Goal: Transaction & Acquisition: Purchase product/service

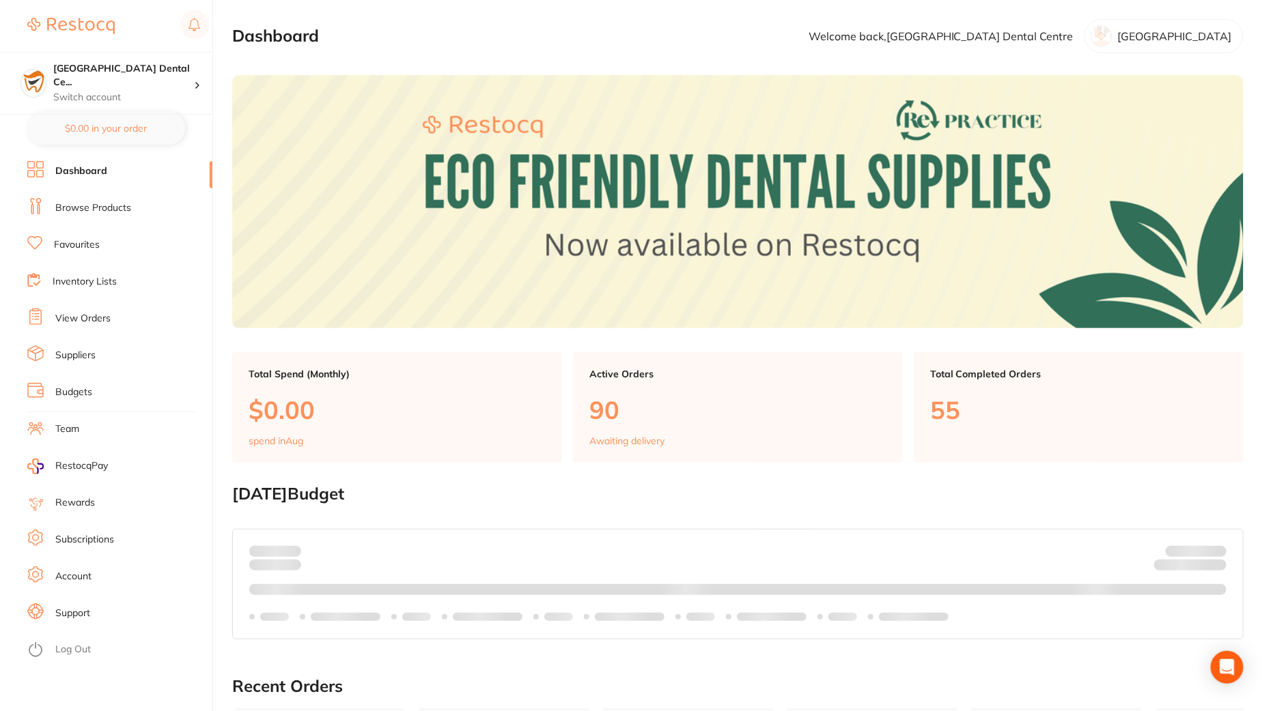
click at [101, 210] on link "Browse Products" at bounding box center [93, 208] width 76 height 14
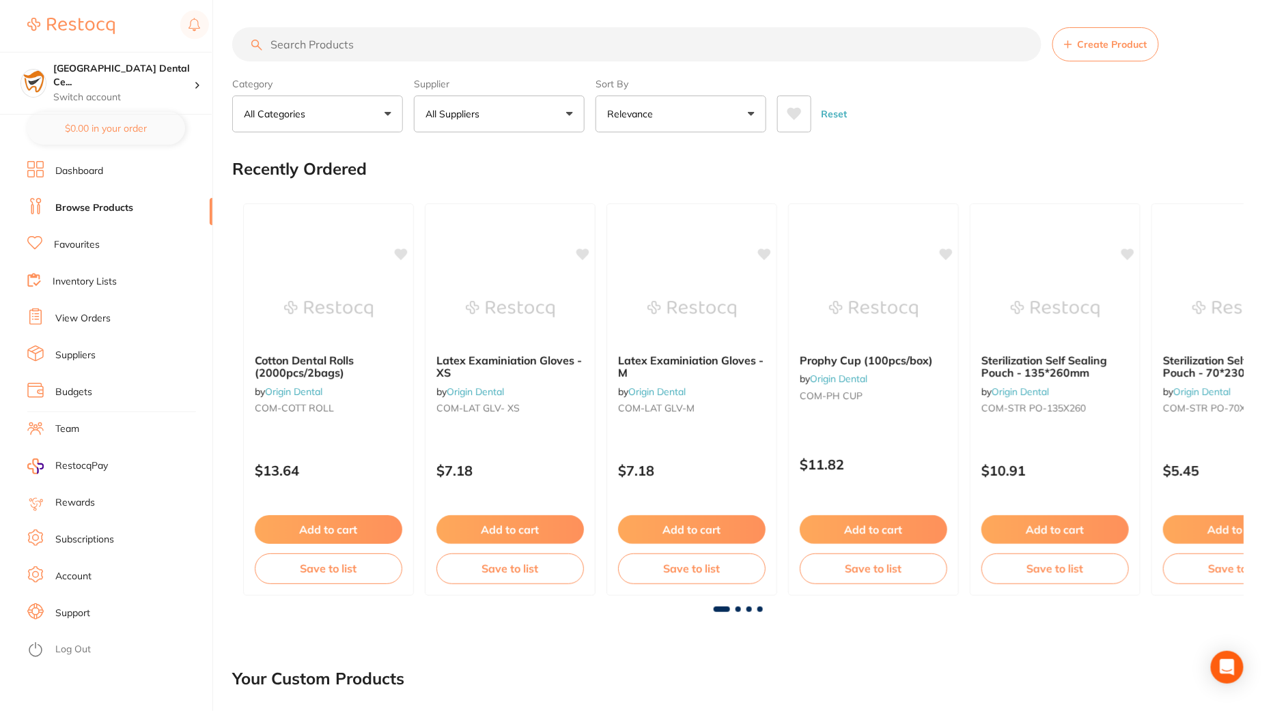
click at [459, 40] on input "search" at bounding box center [636, 44] width 809 height 34
paste input "SP-4090-100"
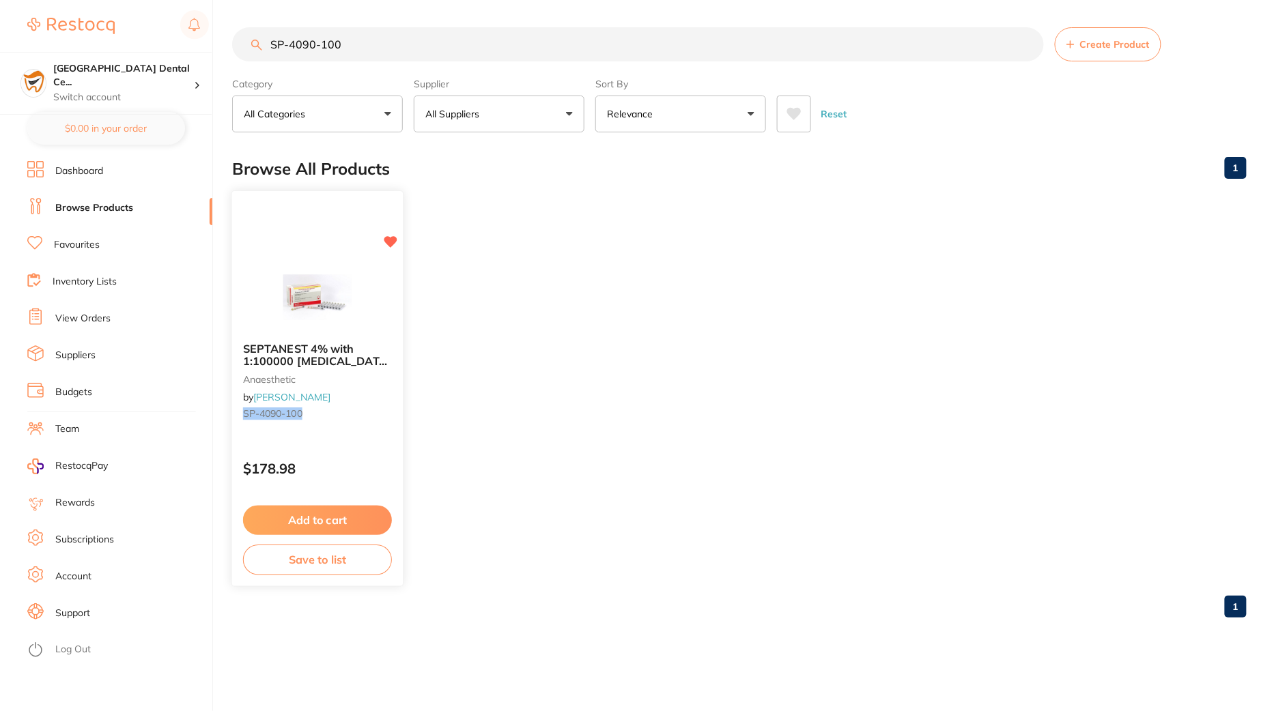
type input "SP-4090-100"
click at [287, 255] on div "SEPTANEST 4% with 1:100000 adrenalin 2.2ml 2xBox 50 GOLD anaesthetic by Henry S…" at bounding box center [317, 388] width 173 height 397
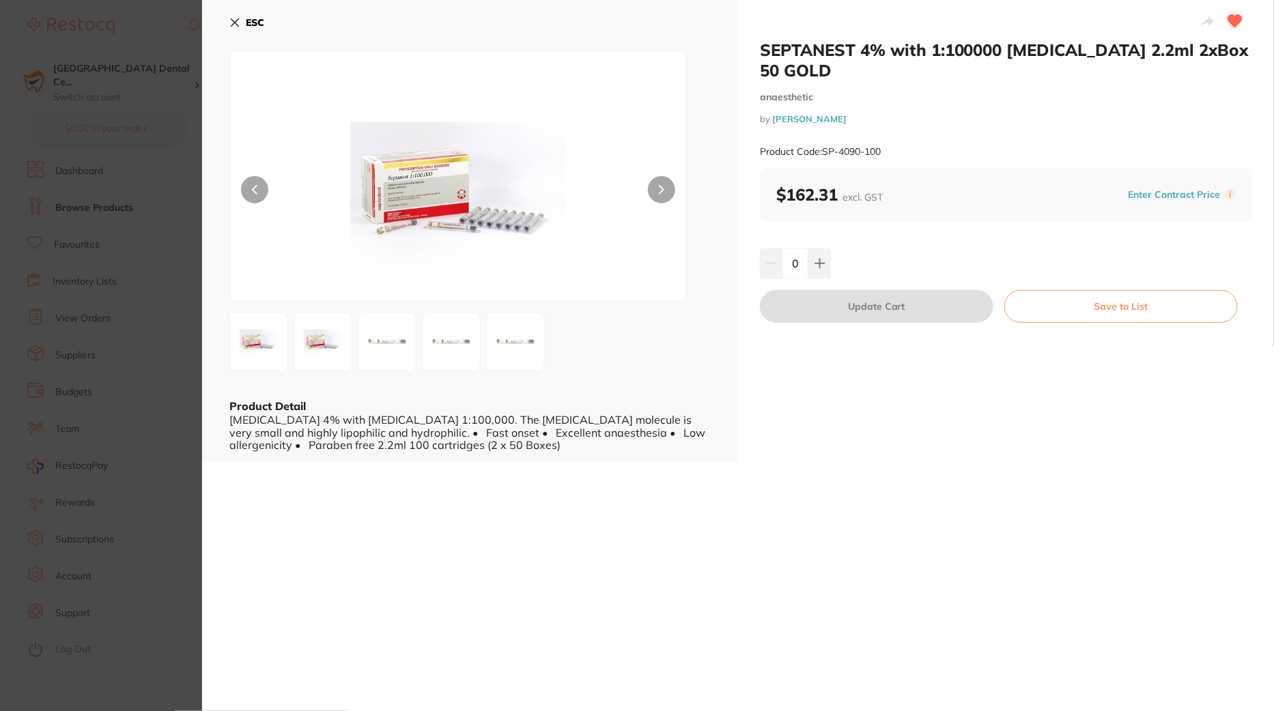
click at [139, 394] on section "SEPTANEST 4% with 1:100000 [MEDICAL_DATA] 2.2ml 2xBox 50 GOLD anaesthetic by [P…" at bounding box center [637, 355] width 1274 height 711
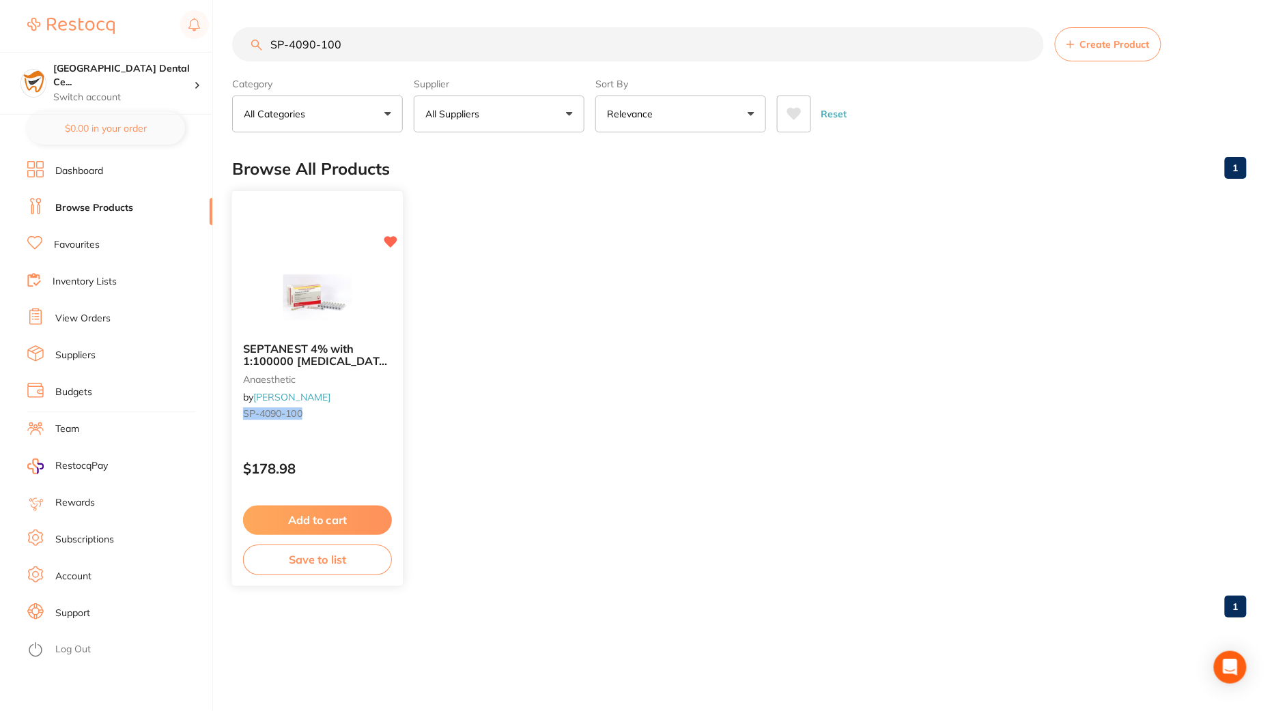
click at [330, 312] on img at bounding box center [316, 297] width 89 height 69
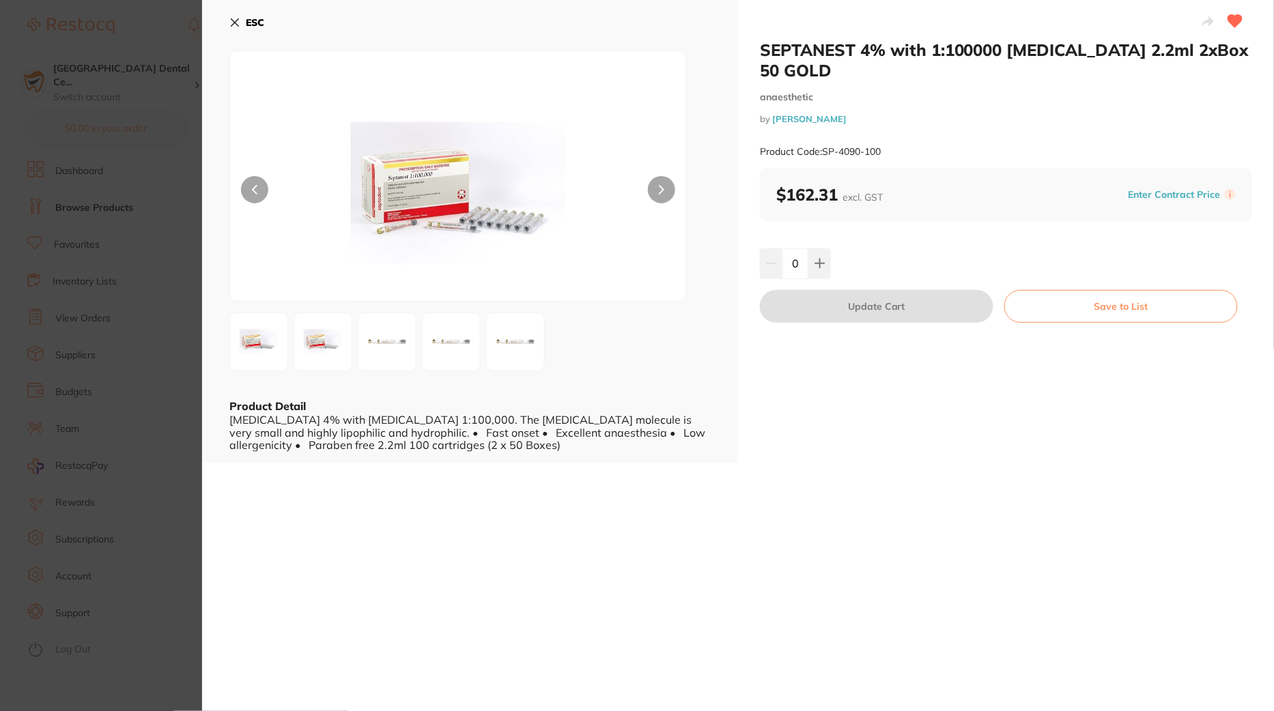
click at [148, 396] on section "SEPTANEST 4% with 1:100000 [MEDICAL_DATA] 2.2ml 2xBox 50 GOLD anaesthetic by [P…" at bounding box center [637, 355] width 1274 height 711
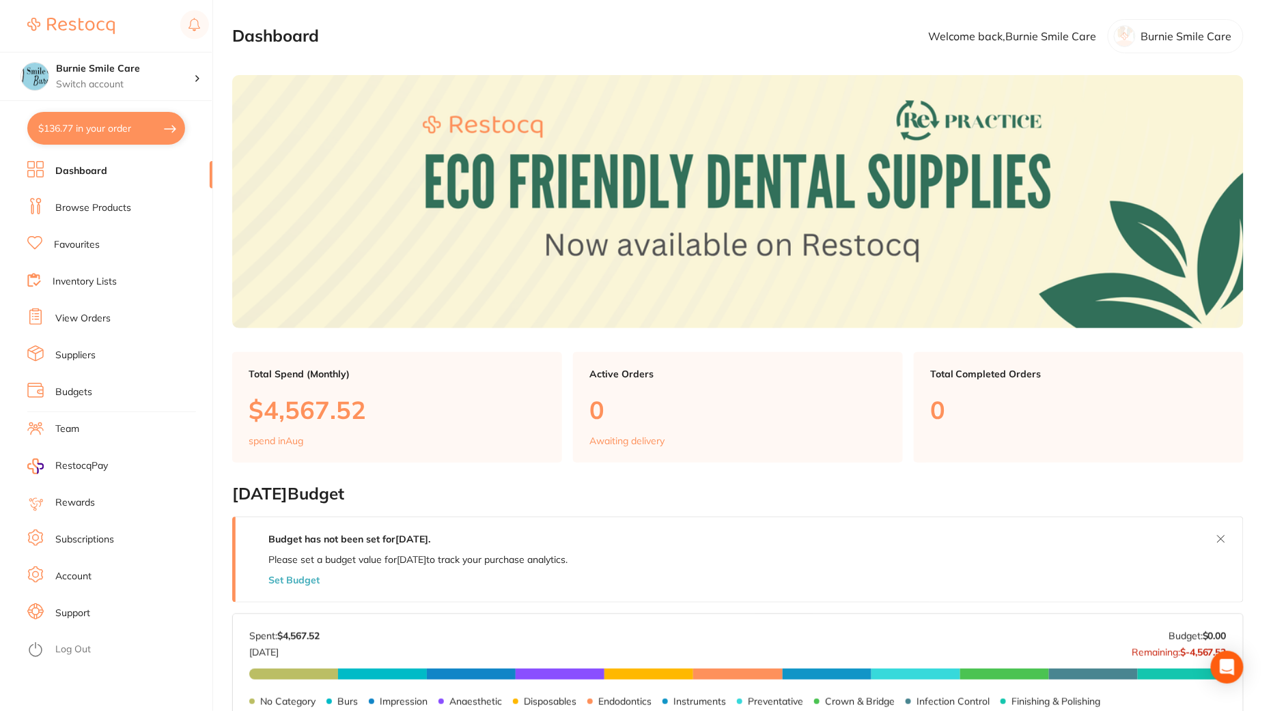
click at [100, 210] on link "Browse Products" at bounding box center [93, 208] width 76 height 14
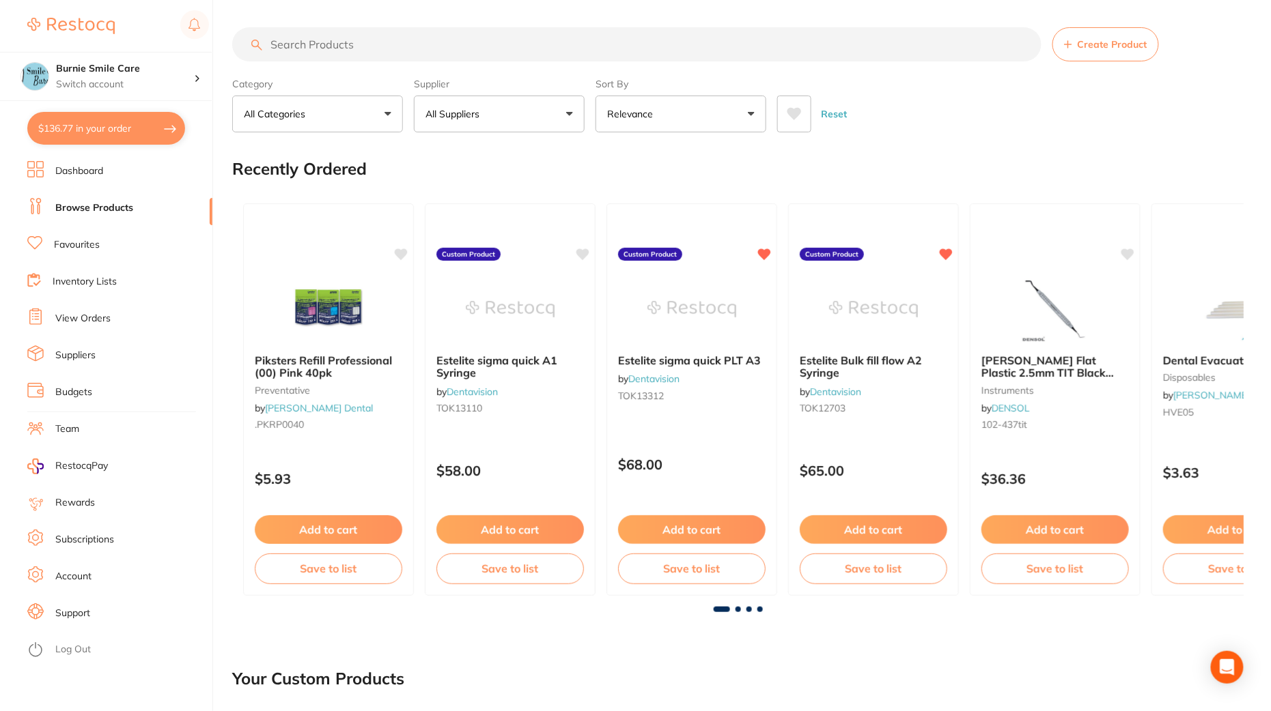
click at [488, 46] on input "search" at bounding box center [636, 44] width 809 height 34
paste input "SP-4090-100"
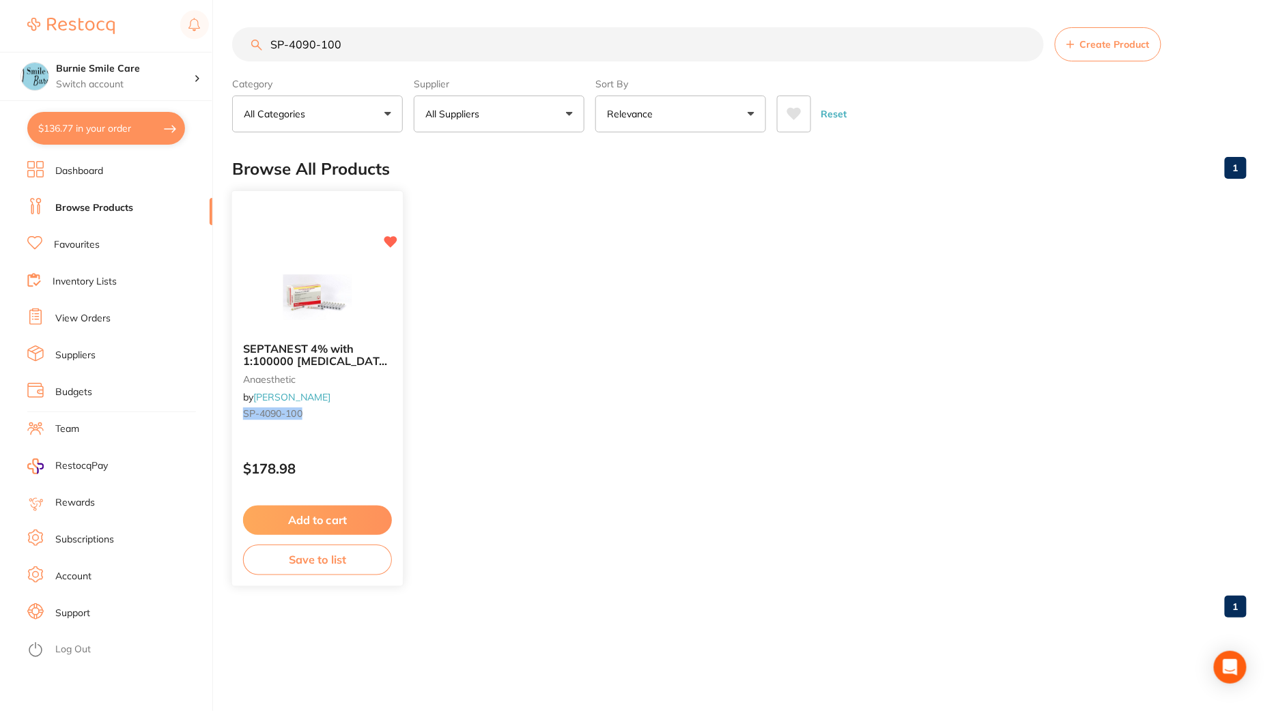
type input "SP-4090-100"
click at [327, 311] on img at bounding box center [316, 297] width 89 height 69
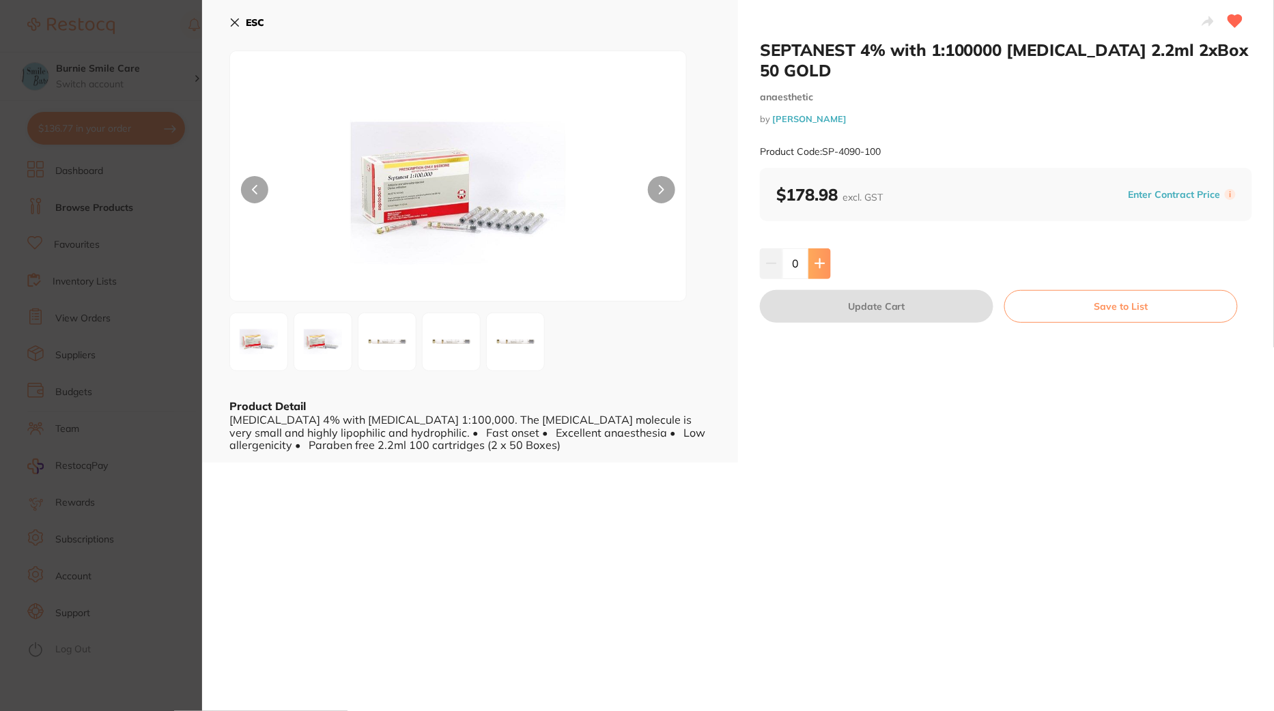
click at [817, 263] on icon at bounding box center [819, 263] width 9 height 9
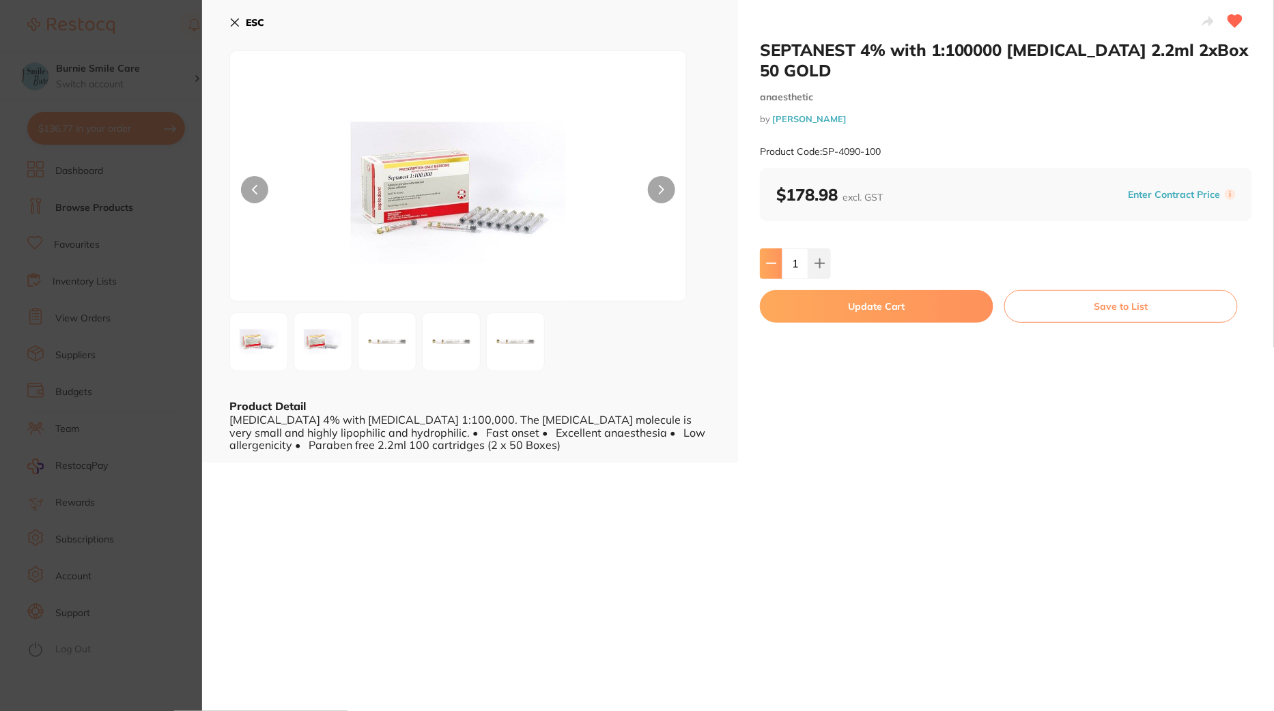
click at [769, 257] on button at bounding box center [771, 264] width 23 height 30
type input "0"
click at [37, 233] on section "SEPTANEST 4% with 1:100000 adrenalin 2.2ml 2xBox 50 GOLD anaesthetic by Henry S…" at bounding box center [637, 355] width 1274 height 711
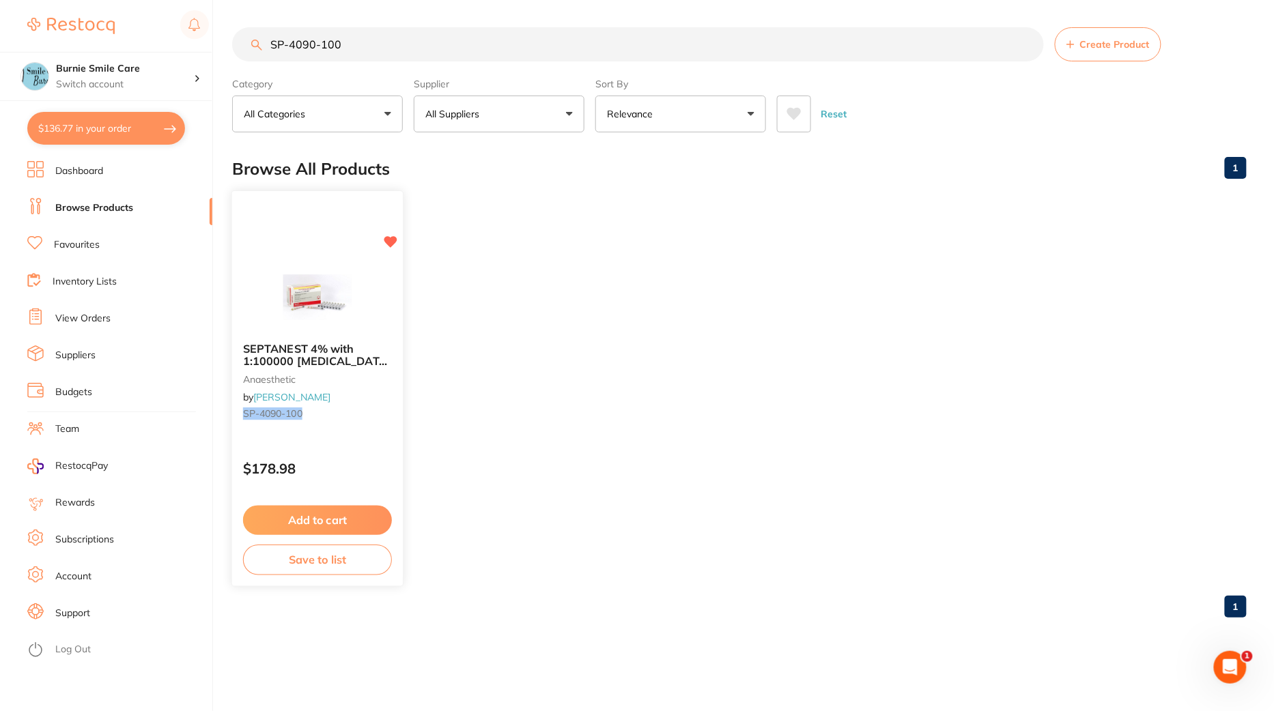
click at [328, 282] on img at bounding box center [316, 297] width 89 height 69
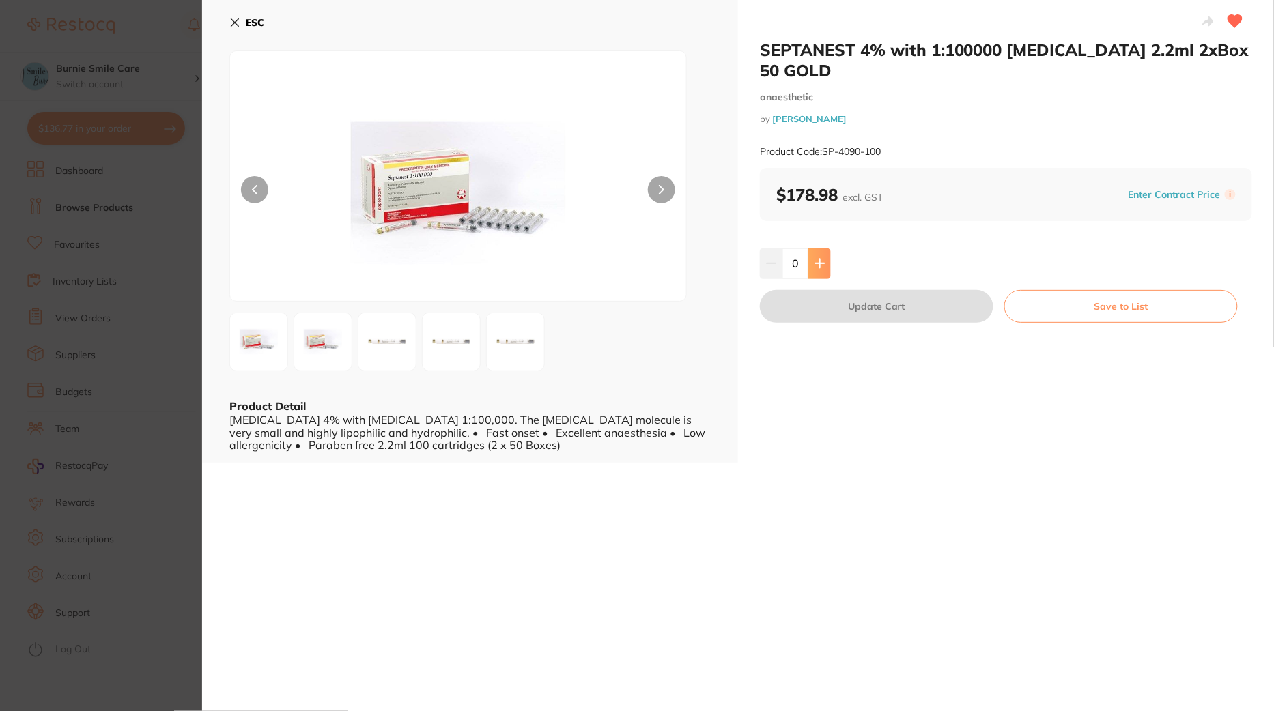
click at [828, 257] on button at bounding box center [819, 264] width 23 height 30
type input "1"
click at [831, 306] on button "Update Cart" at bounding box center [877, 306] width 234 height 33
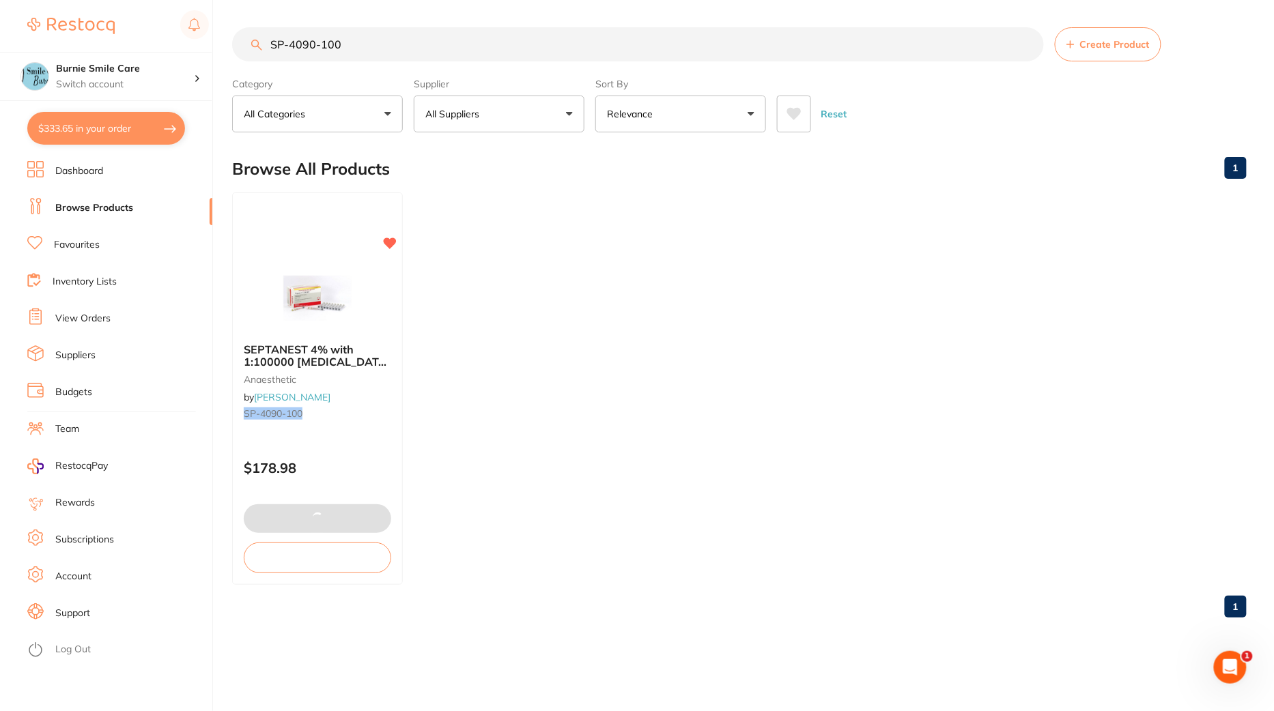
click at [86, 128] on button "$333.65 in your order" at bounding box center [106, 128] width 158 height 33
checkbox input "true"
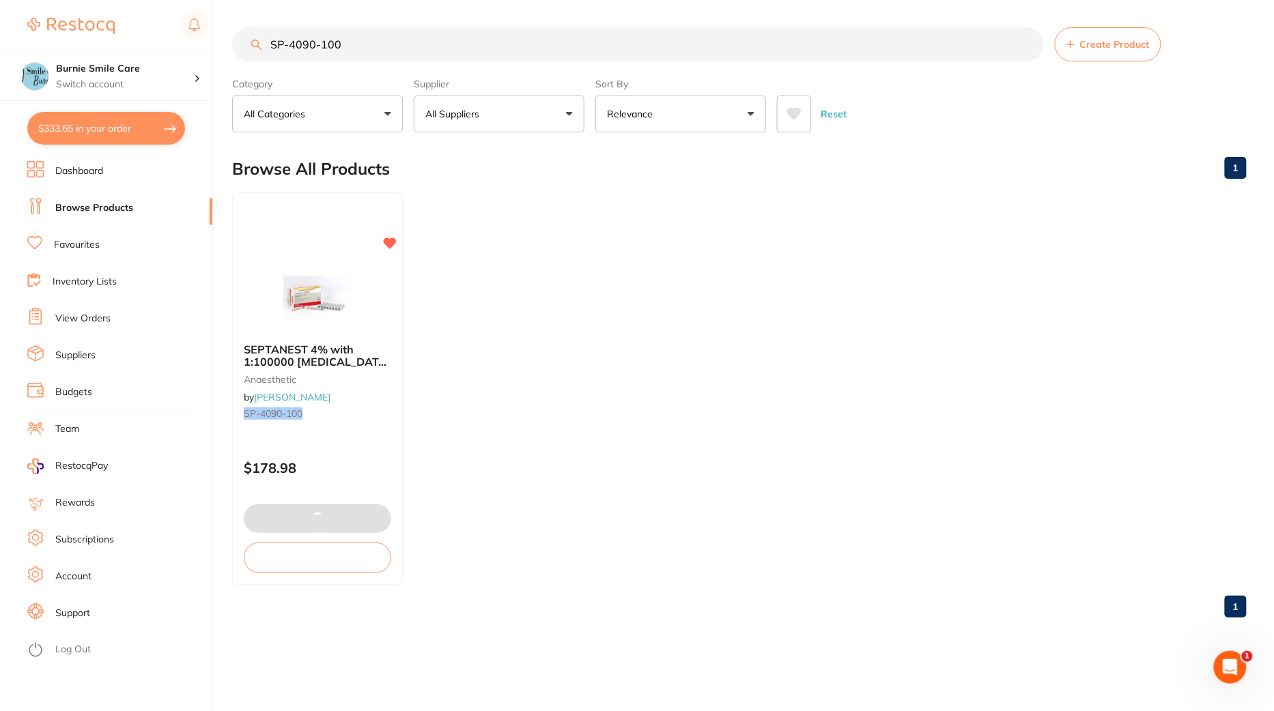
checkbox input "true"
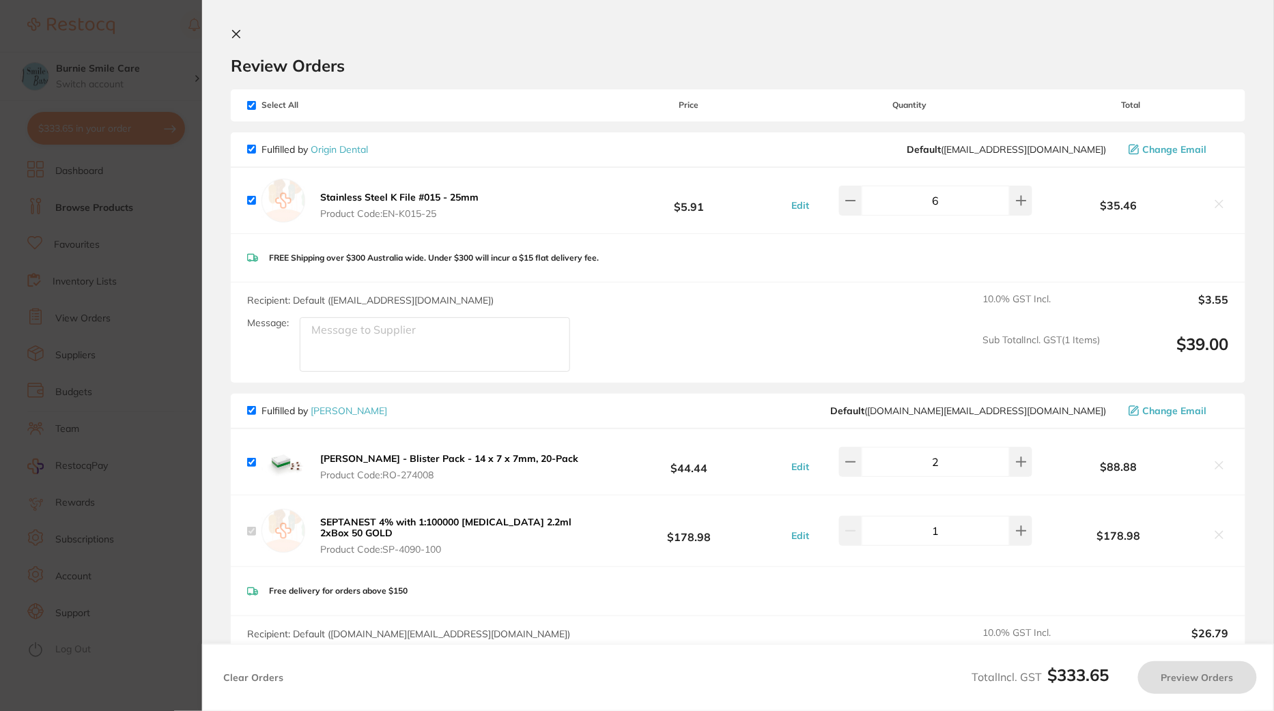
checkbox input "true"
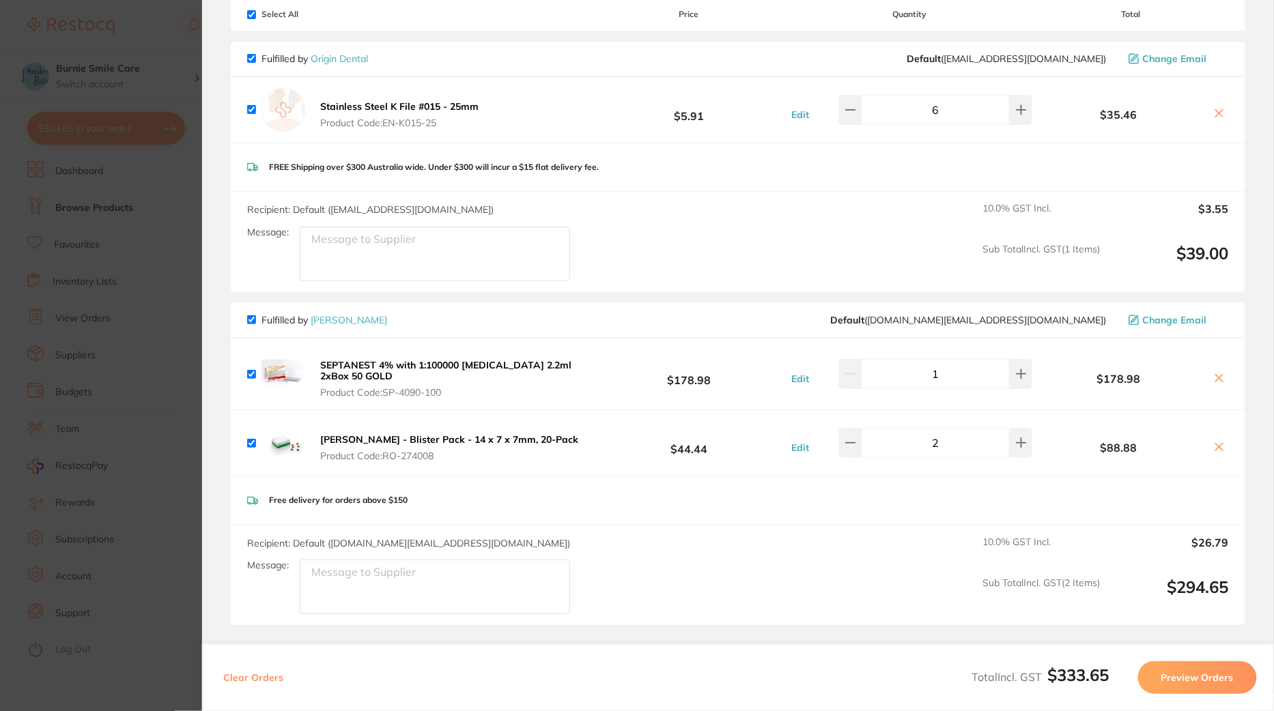
scroll to position [98, 0]
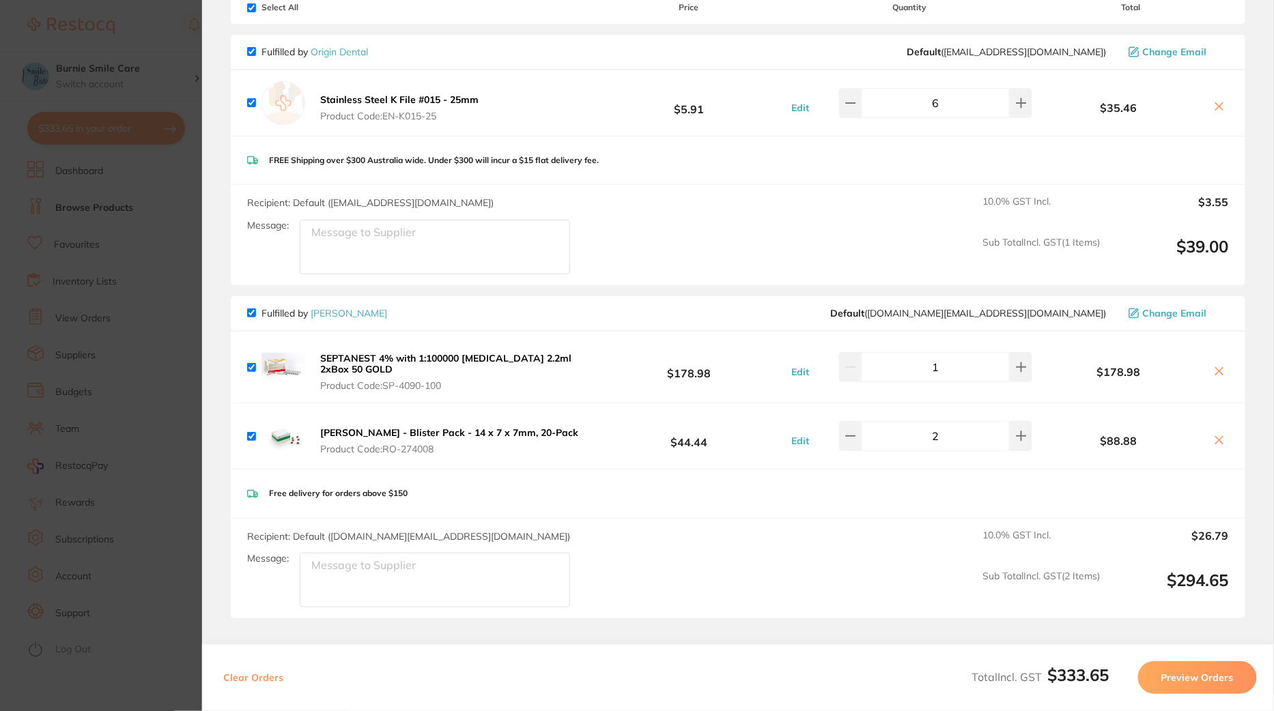
click at [1214, 369] on icon at bounding box center [1219, 371] width 11 height 11
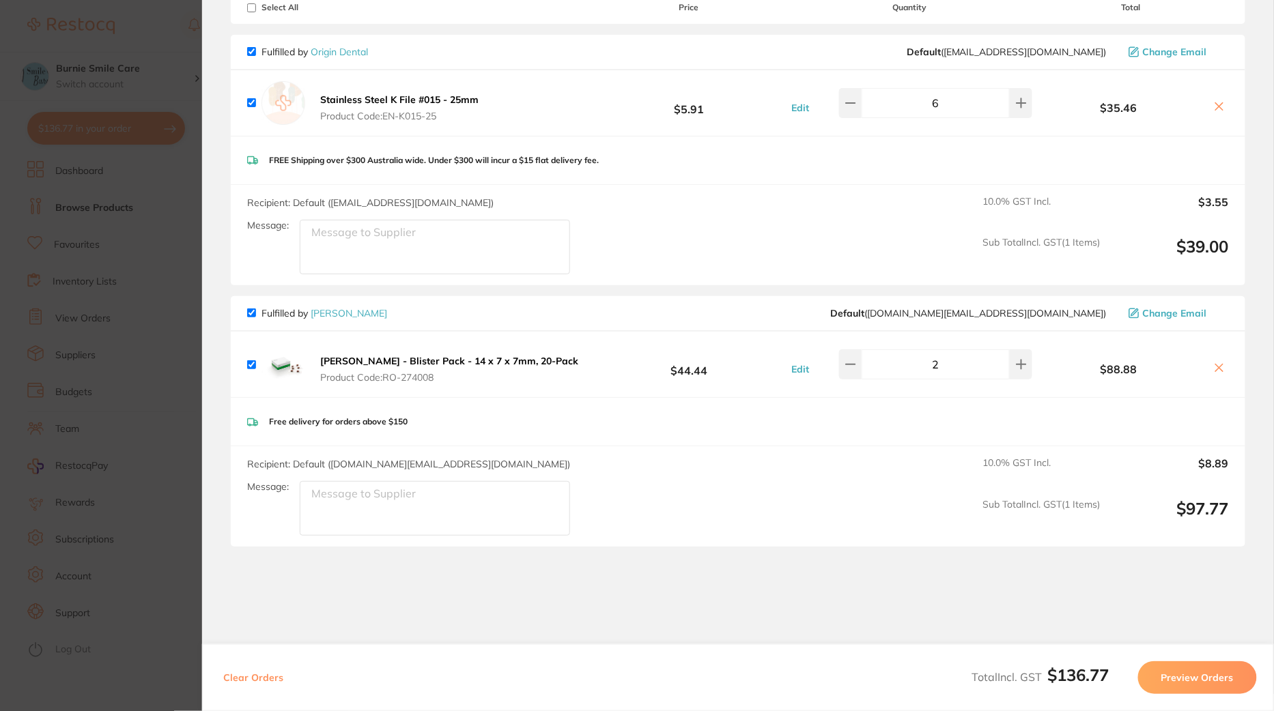
click at [94, 376] on section "Update RRP Set your pre negotiated price for this item. Item Agreed RRP (excl. …" at bounding box center [637, 355] width 1274 height 711
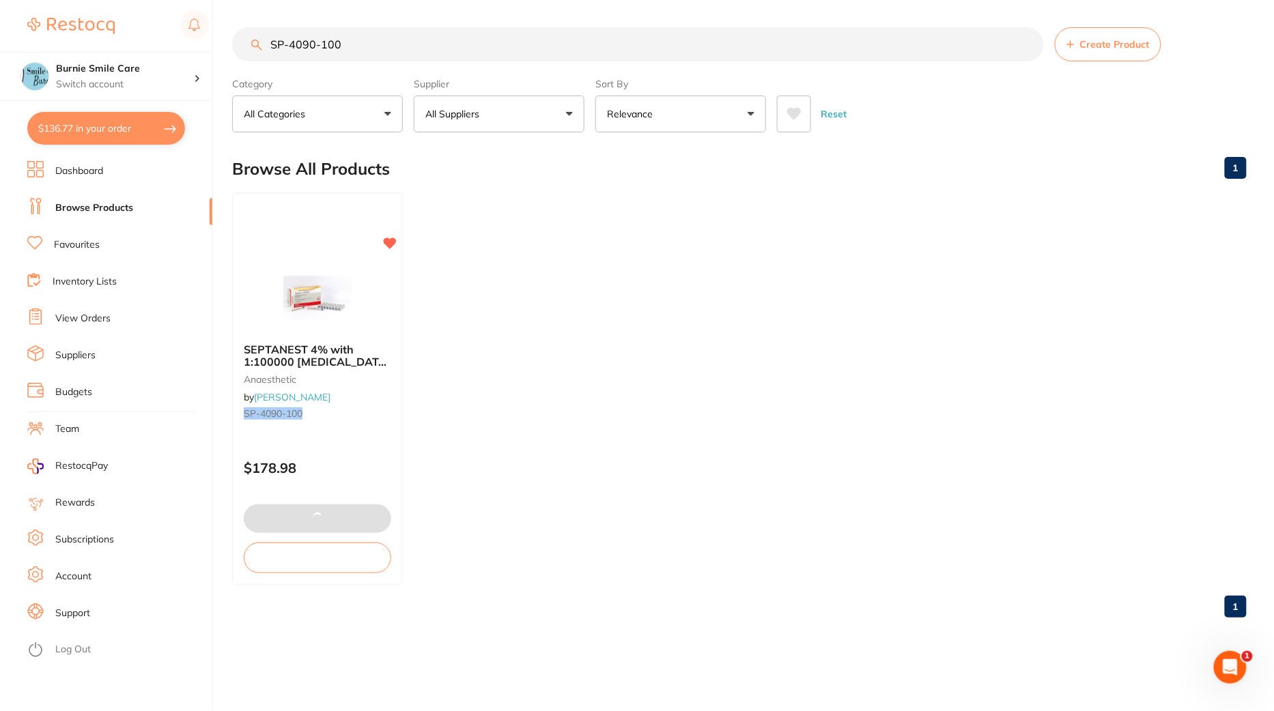
checkbox input "true"
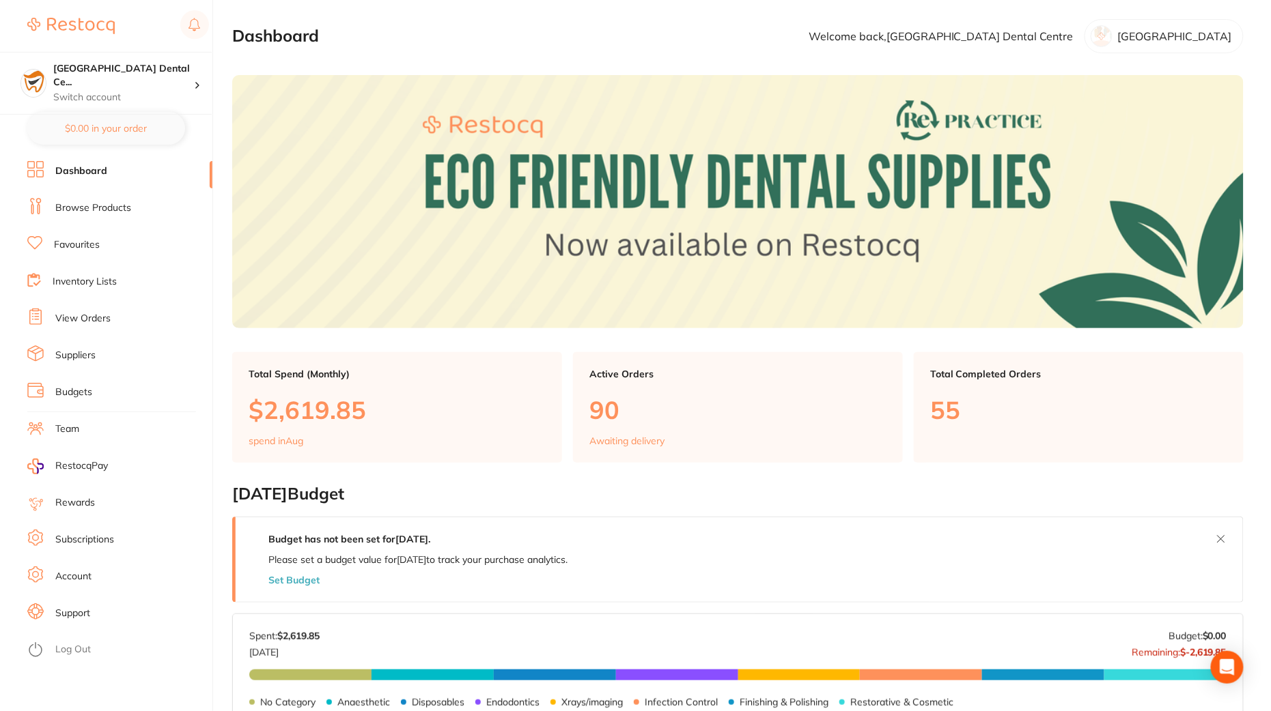
click at [98, 201] on link "Browse Products" at bounding box center [93, 208] width 76 height 14
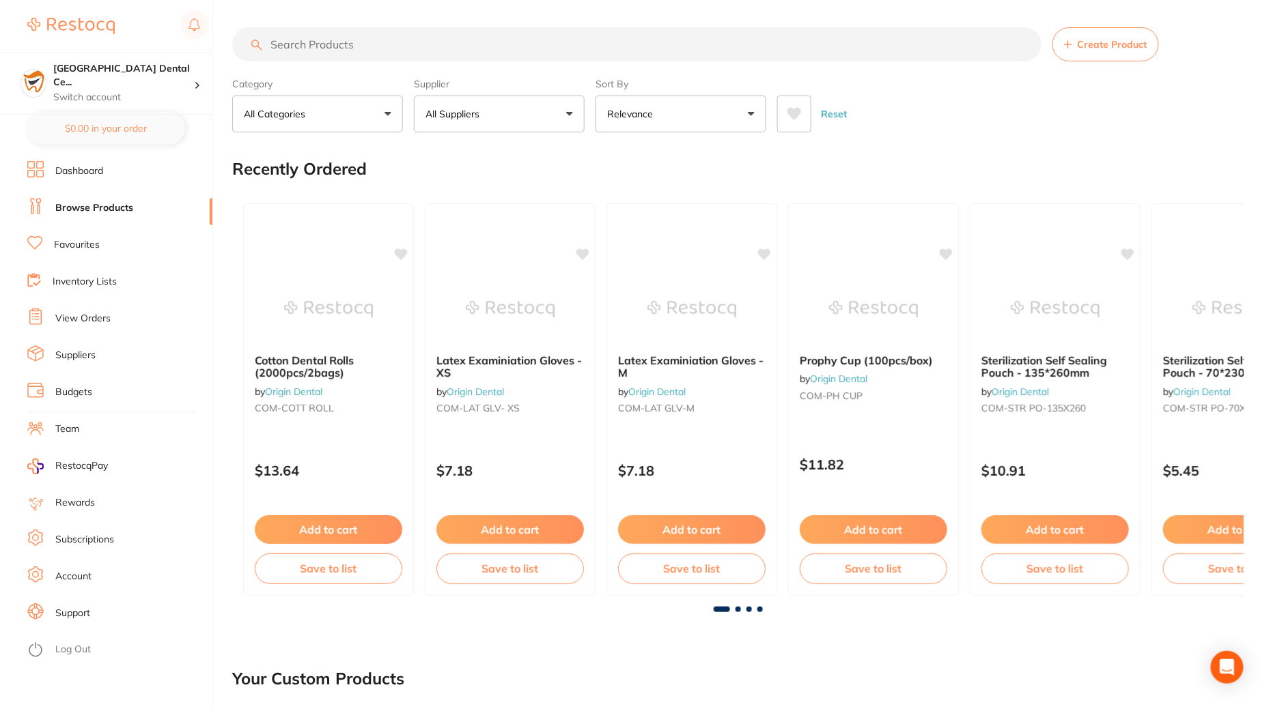
click at [494, 44] on input "search" at bounding box center [636, 44] width 809 height 34
paste input "SP-4090-100"
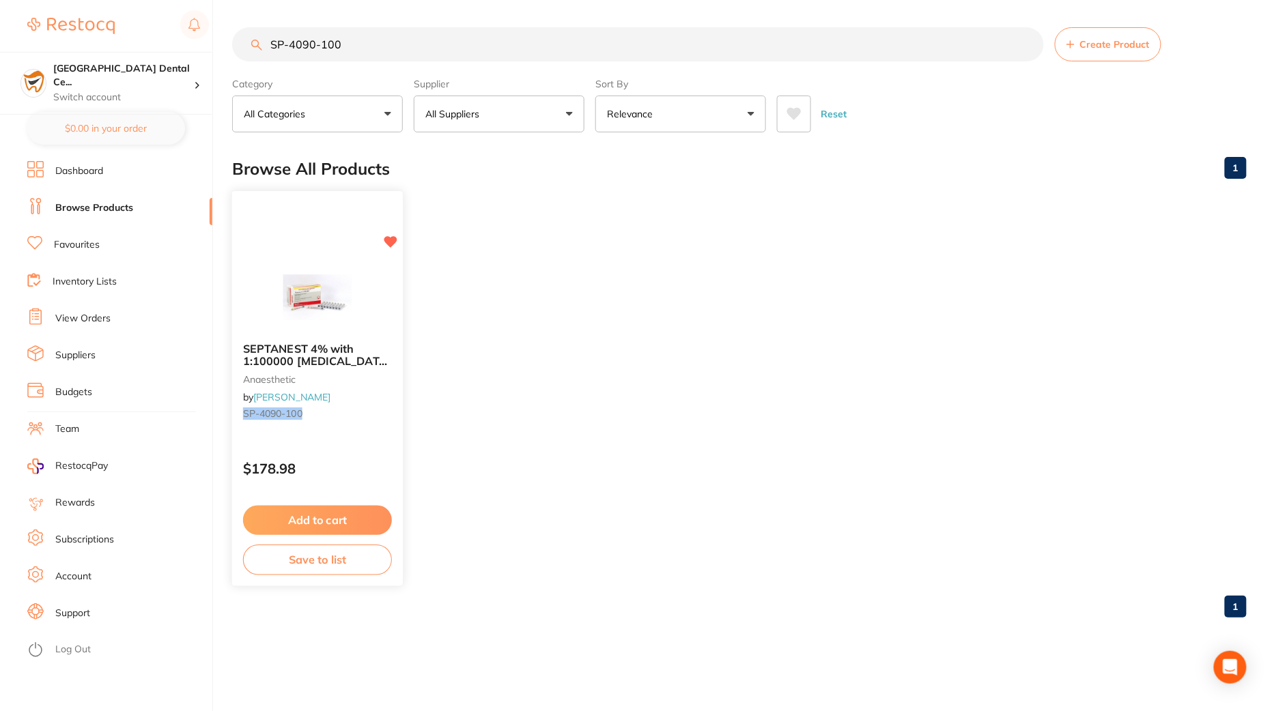
type input "SP-4090-100"
click at [323, 455] on div "$178.98" at bounding box center [317, 465] width 171 height 37
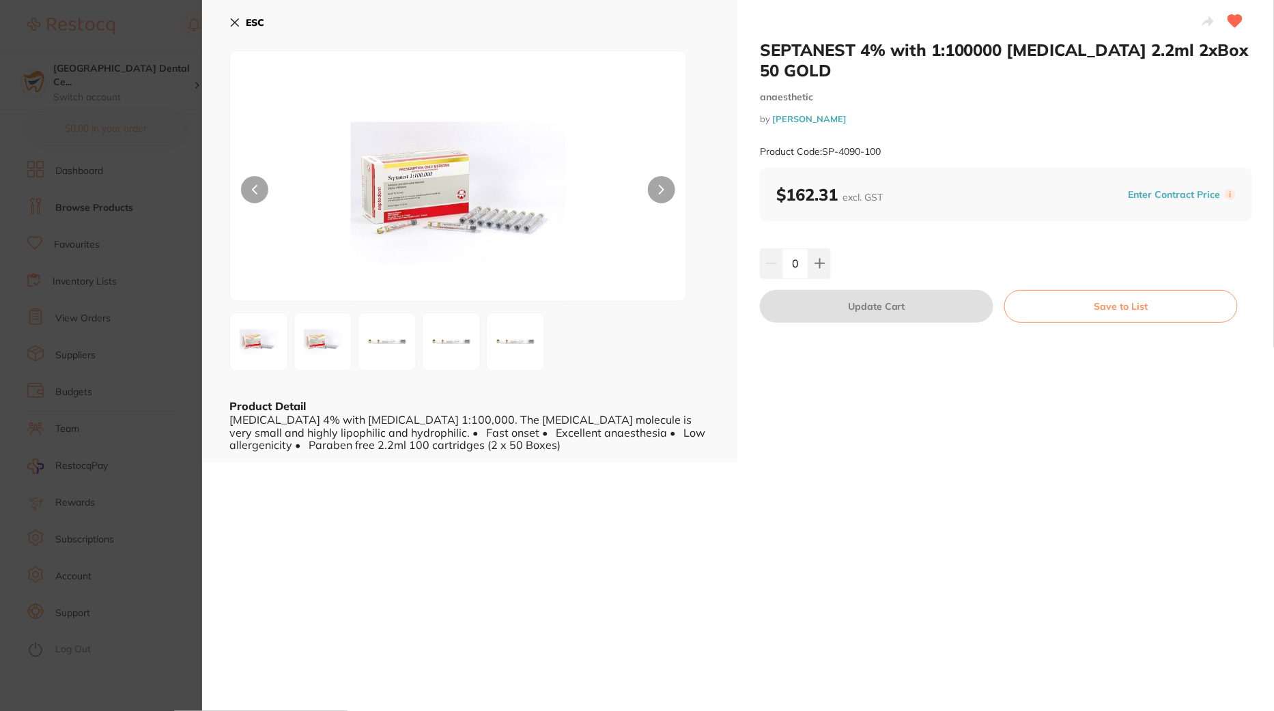
click at [1169, 199] on button "Enter Contract Price" at bounding box center [1175, 194] width 100 height 13
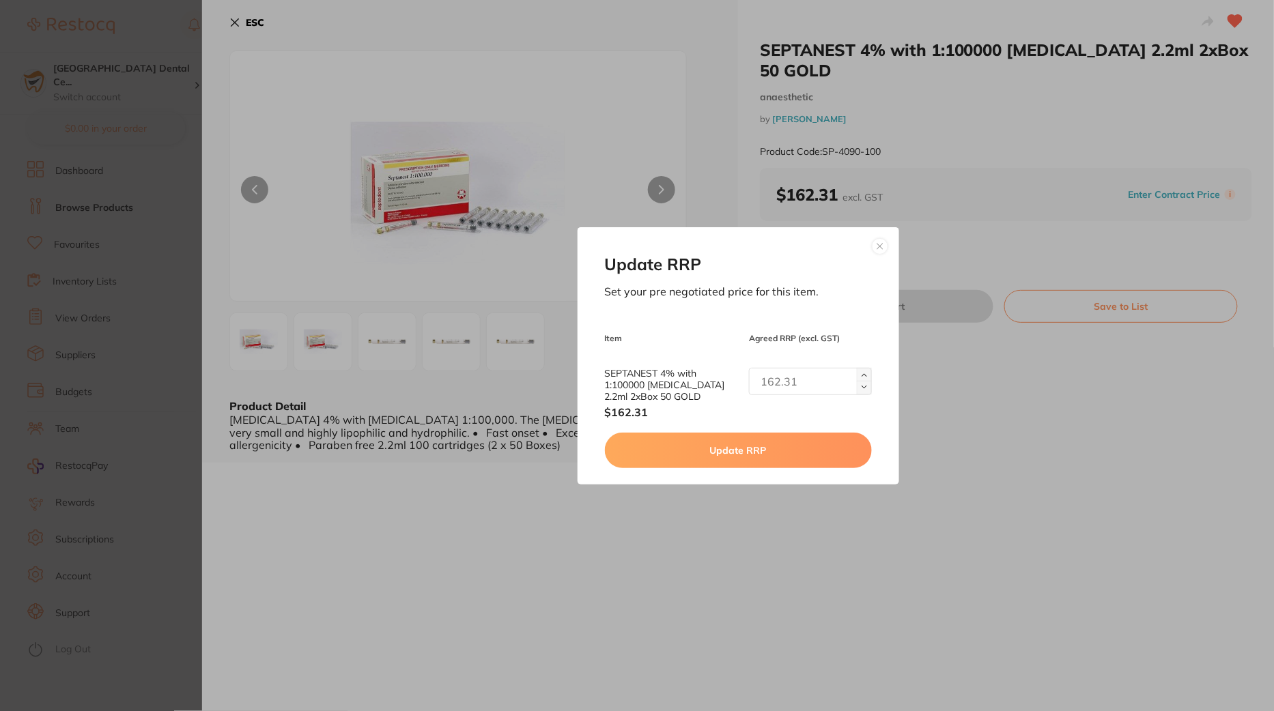
click at [815, 386] on input "text" at bounding box center [810, 381] width 123 height 27
click at [167, 527] on section "SEPTANEST 4% with 1:100000 [MEDICAL_DATA] 2.2ml 2xBox 50 GOLD anaesthetic by [P…" at bounding box center [637, 355] width 1274 height 711
